Goal: Check status

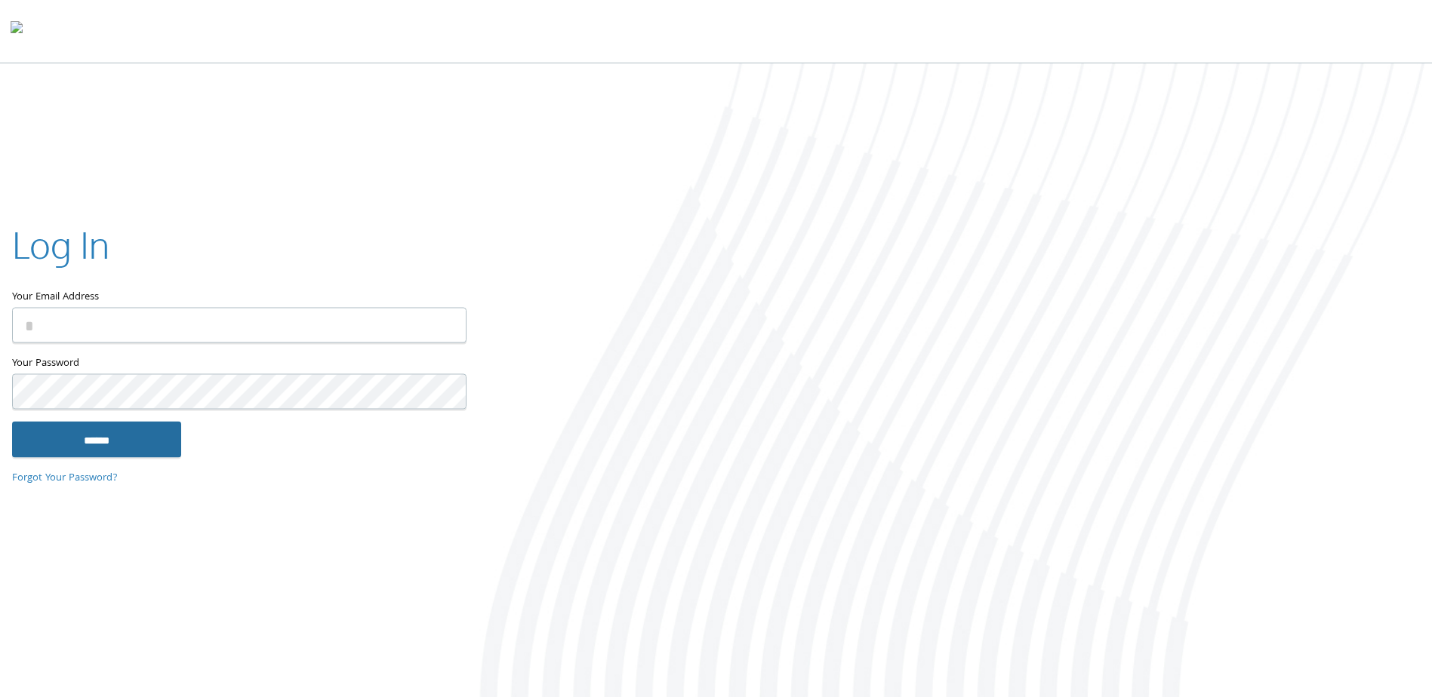
type input "**********"
click at [109, 427] on input "******" at bounding box center [96, 440] width 169 height 36
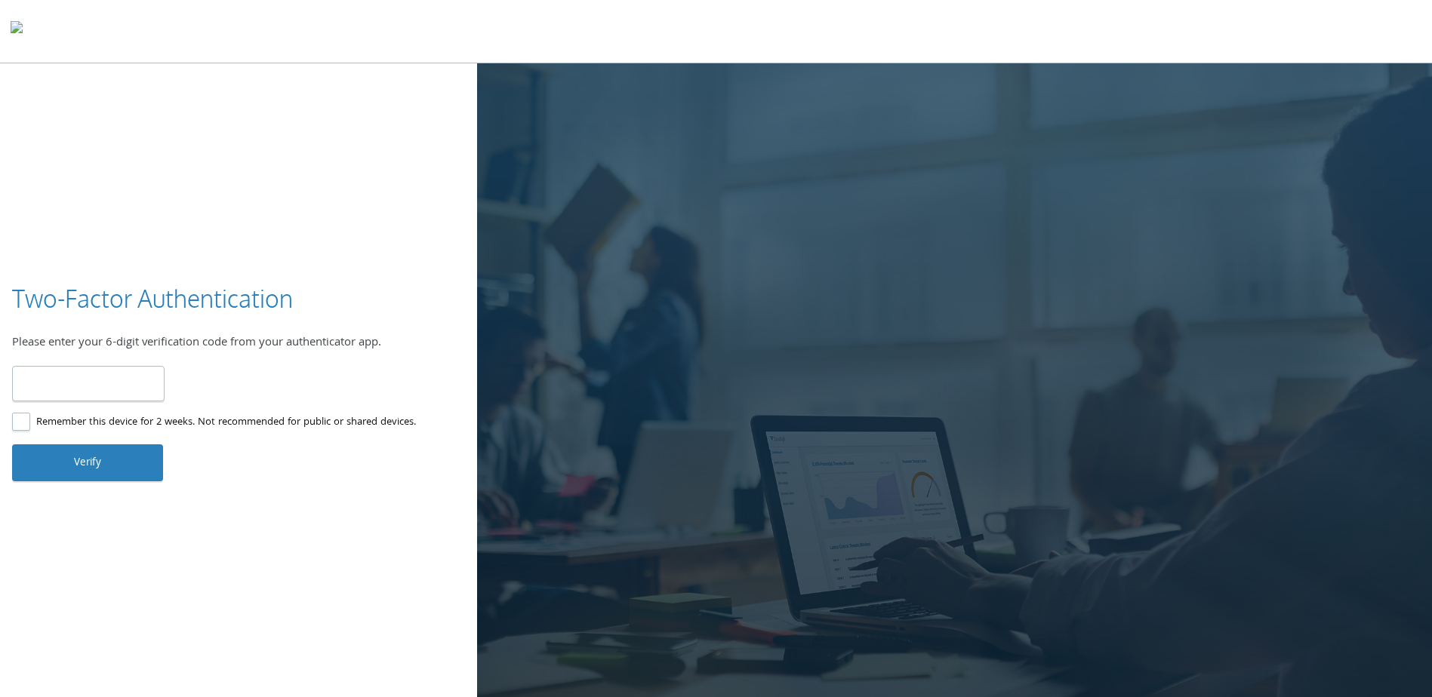
type input "******"
